Goal: Task Accomplishment & Management: Use online tool/utility

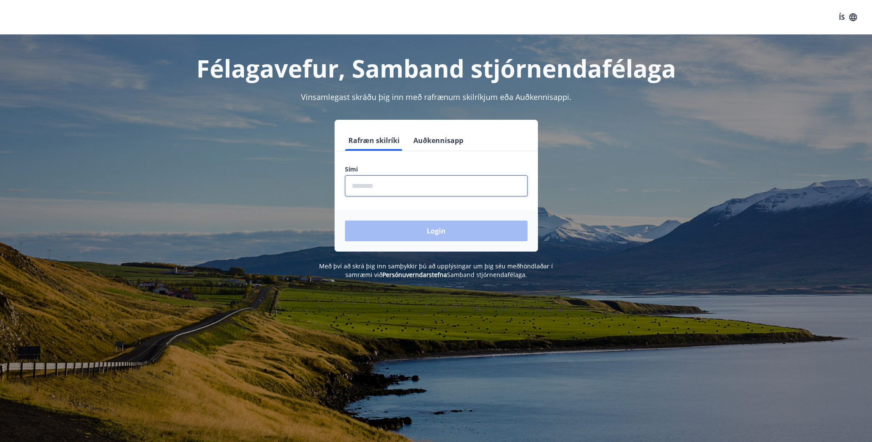
click at [394, 186] on input "phone" at bounding box center [436, 185] width 183 height 21
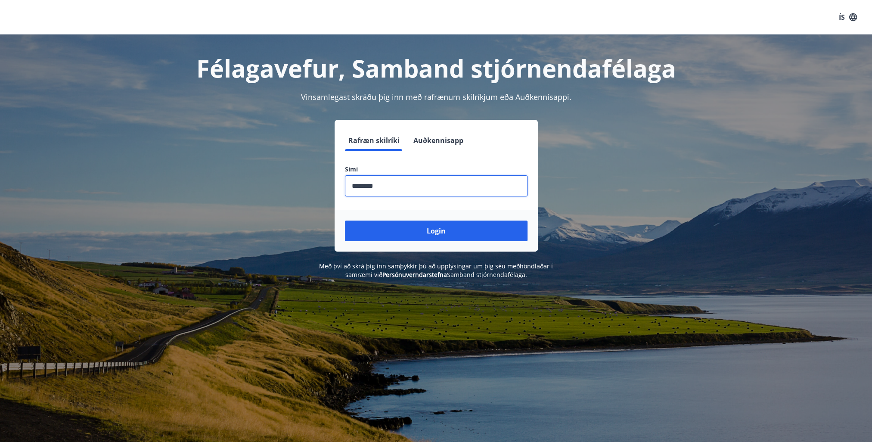
type input "********"
click at [345, 220] on button "Login" at bounding box center [436, 230] width 183 height 21
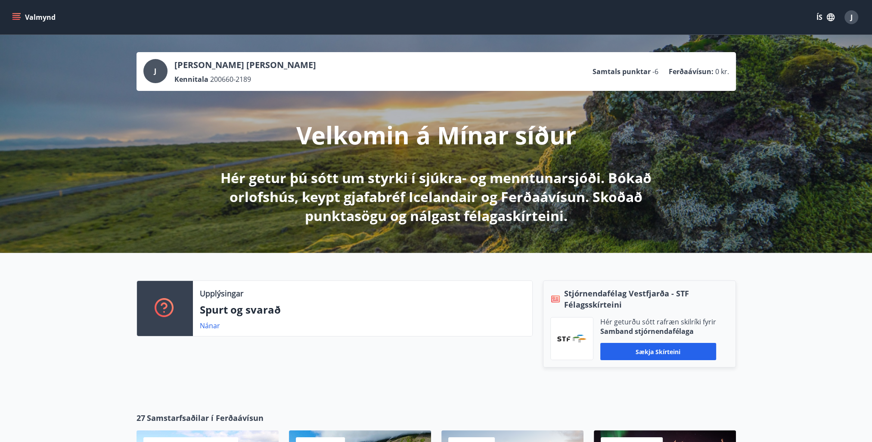
click at [627, 71] on p "Samtals punktar" at bounding box center [622, 71] width 58 height 9
click at [40, 18] on button "Valmynd" at bounding box center [34, 17] width 49 height 16
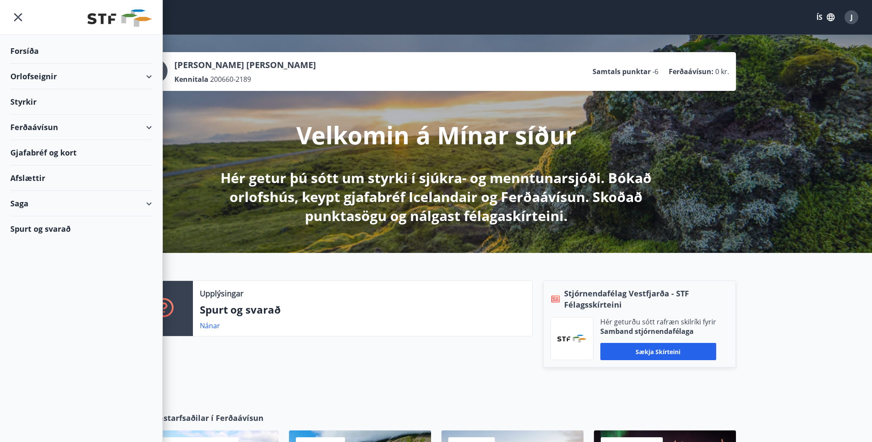
click at [34, 73] on div "Orlofseignir" at bounding box center [81, 76] width 142 height 25
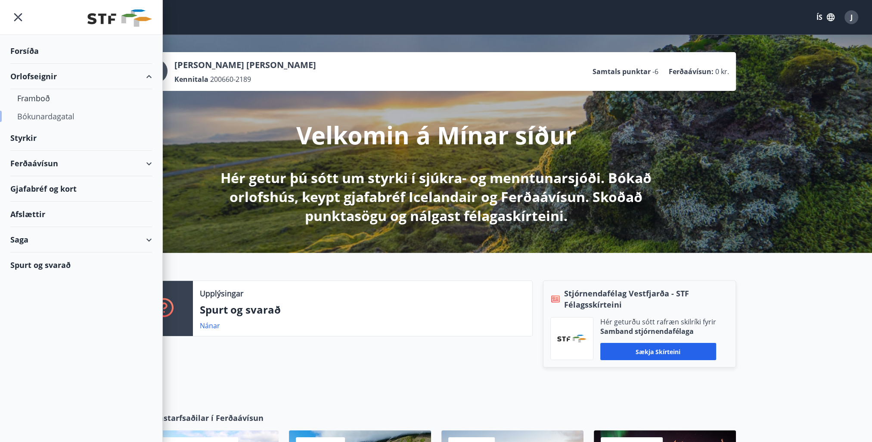
click at [43, 121] on div "Bókunardagatal" at bounding box center [81, 116] width 128 height 18
